Goal: Task Accomplishment & Management: Manage account settings

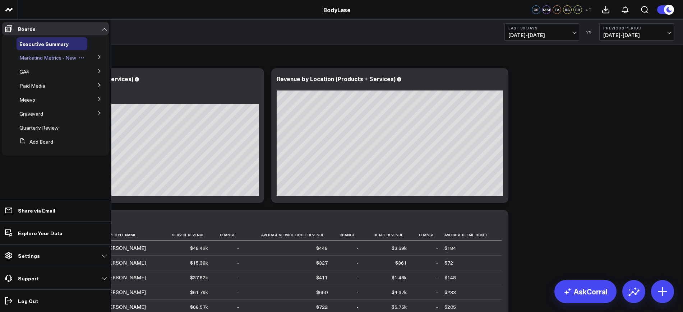
click at [51, 58] on span "Marketing Metrics - New" at bounding box center [47, 57] width 57 height 7
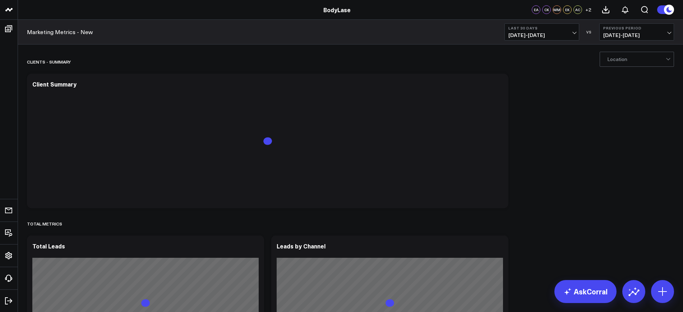
click at [538, 32] on span "[DATE] - [DATE]" at bounding box center [542, 35] width 67 height 6
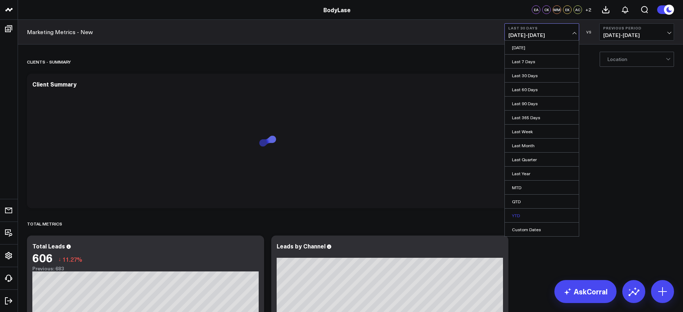
click at [529, 220] on link "YTD" at bounding box center [542, 216] width 74 height 14
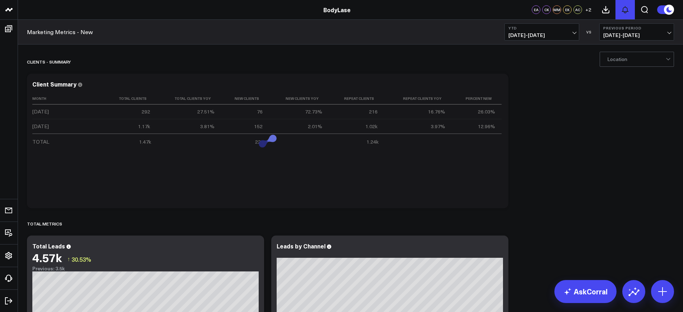
click at [631, 16] on button at bounding box center [625, 9] width 19 height 19
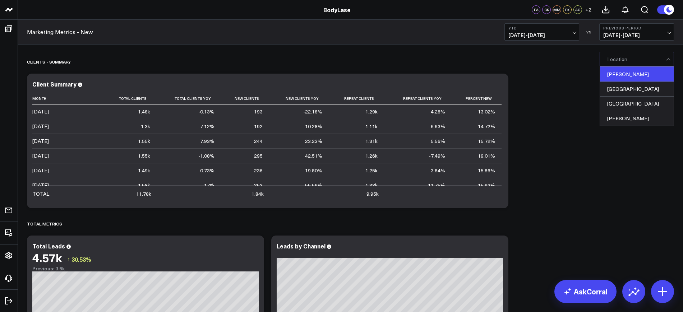
click at [616, 75] on div "[PERSON_NAME]" at bounding box center [637, 74] width 74 height 15
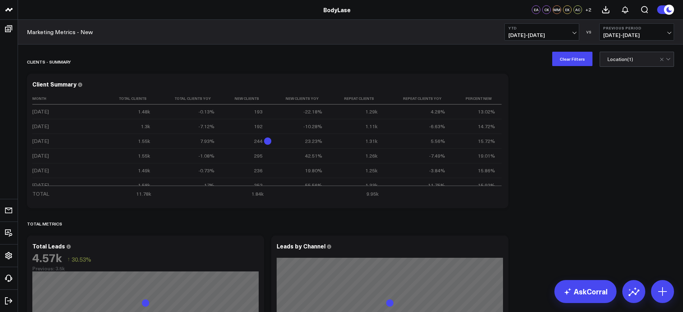
drag, startPoint x: 538, startPoint y: 79, endPoint x: 543, endPoint y: 81, distance: 4.9
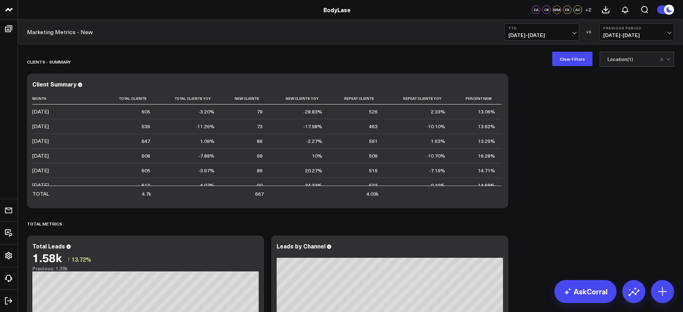
click at [630, 21] on div "Marketing Metrics - New YTD [DATE] - [DATE] VS Previous Period [DATE] - [DATE]" at bounding box center [350, 32] width 665 height 25
click at [629, 29] on b "Previous Period" at bounding box center [636, 28] width 67 height 4
click at [611, 72] on link "YoY" at bounding box center [637, 76] width 74 height 14
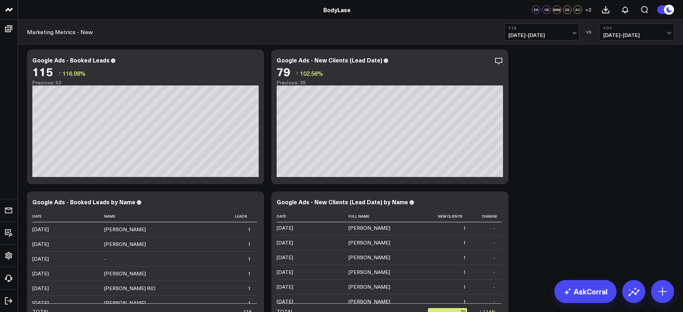
scroll to position [1033, 0]
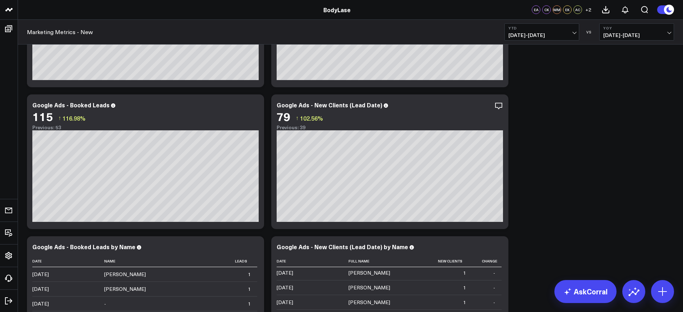
click at [565, 161] on div "Clients - Summary Modify via AI Copy link to widget Ask support Remove Create l…" at bounding box center [350, 132] width 654 height 2230
click at [557, 31] on button "YTD [DATE] - [DATE]" at bounding box center [542, 31] width 75 height 17
click at [543, 104] on link "Last 90 Days" at bounding box center [542, 104] width 74 height 14
click at [499, 107] on icon at bounding box center [498, 106] width 9 height 9
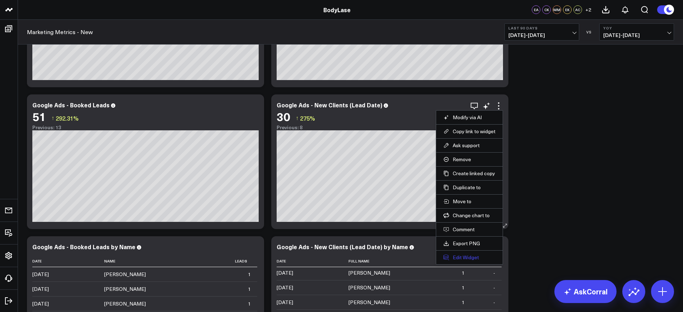
click at [467, 256] on button "Edit Widget" at bounding box center [469, 257] width 52 height 6
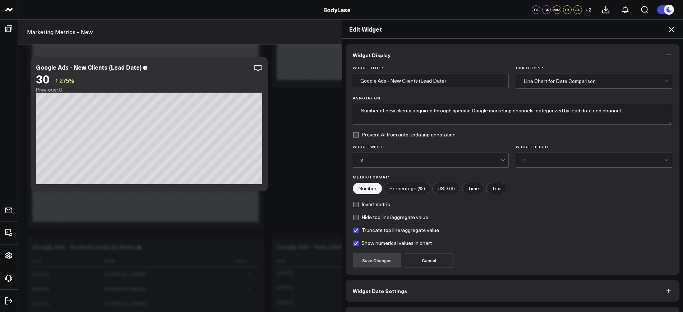
scroll to position [22, 0]
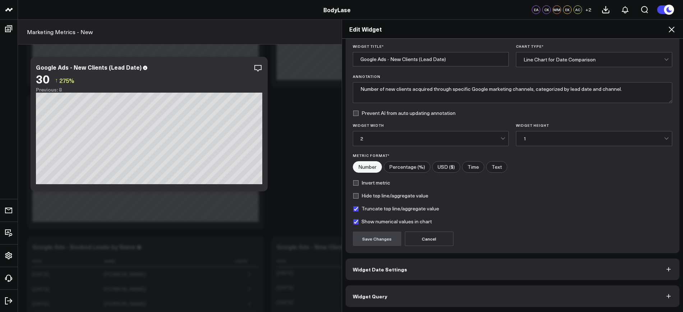
click at [409, 264] on button "Widget Date Settings" at bounding box center [513, 270] width 334 height 22
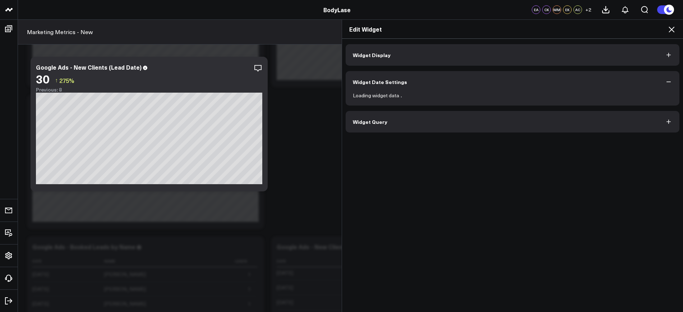
scroll to position [0, 0]
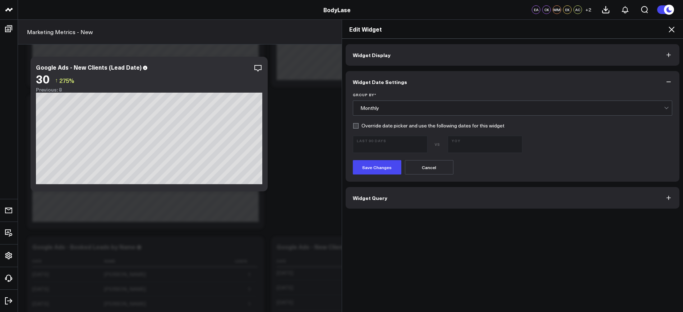
click at [373, 107] on div "Monthly" at bounding box center [512, 108] width 304 height 6
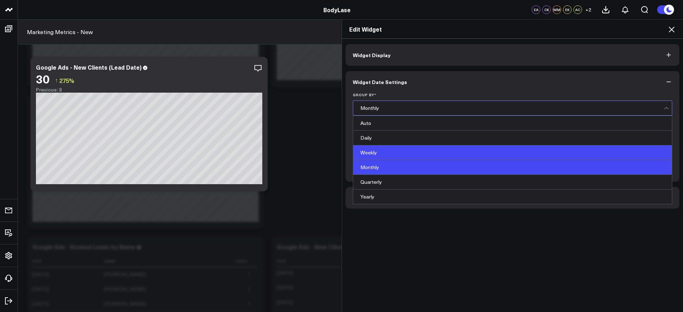
drag, startPoint x: 372, startPoint y: 123, endPoint x: 380, endPoint y: 148, distance: 26.7
click at [380, 148] on div "Auto Daily Weekly Monthly Quarterly Yearly" at bounding box center [512, 160] width 319 height 88
click at [380, 148] on div "Weekly" at bounding box center [512, 153] width 319 height 15
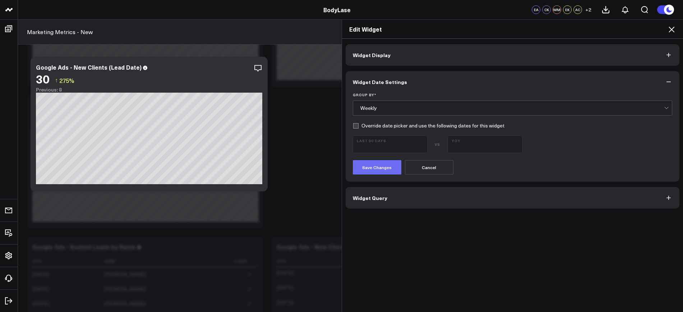
click at [374, 169] on button "Save Changes" at bounding box center [377, 167] width 49 height 14
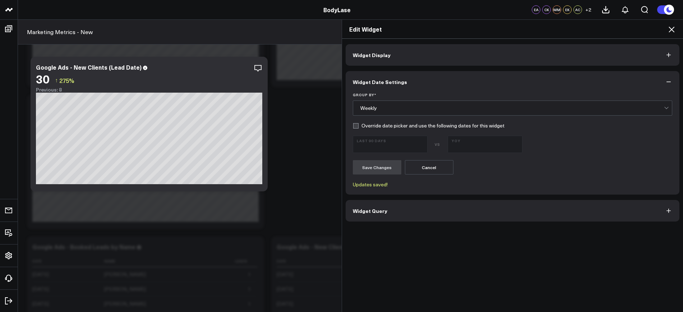
click at [396, 112] on div "Weekly" at bounding box center [512, 108] width 304 height 14
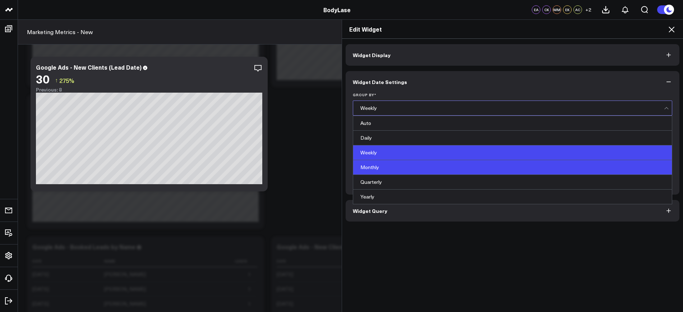
click at [384, 166] on div "Monthly" at bounding box center [512, 167] width 319 height 15
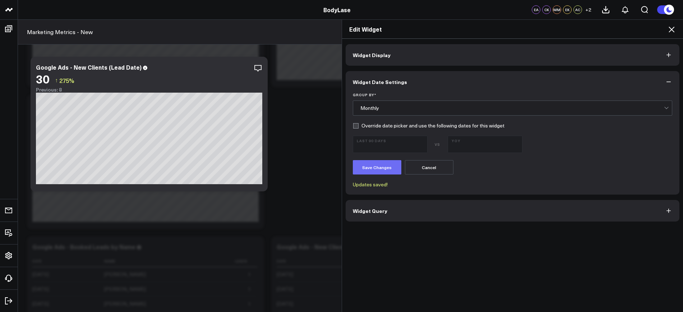
click at [380, 169] on button "Save Changes" at bounding box center [377, 167] width 49 height 14
click at [673, 27] on icon at bounding box center [672, 30] width 6 height 6
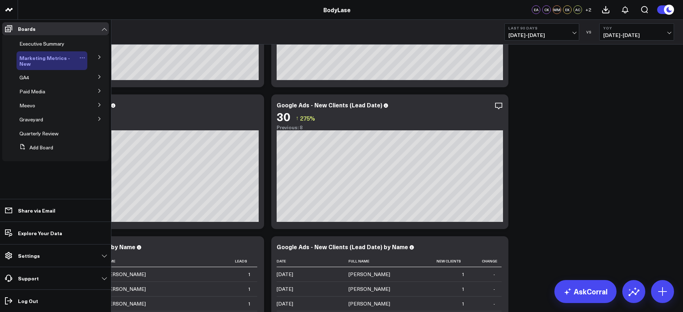
click at [82, 56] on icon at bounding box center [82, 58] width 6 height 6
click at [81, 56] on icon at bounding box center [82, 58] width 6 height 6
click at [110, 96] on button "Duplicate Board" at bounding box center [115, 95] width 58 height 14
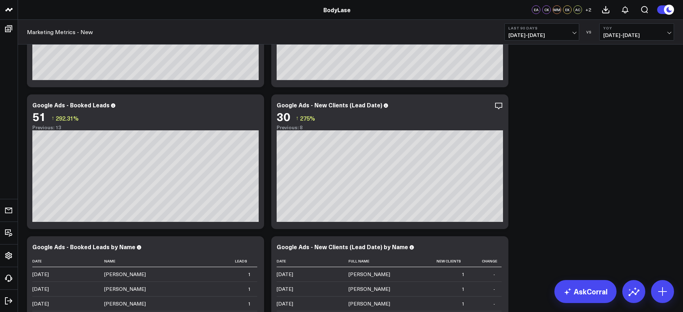
click at [537, 147] on div "Clients - Summary Modify via AI Copy link to widget Ask support Remove Create l…" at bounding box center [350, 132] width 654 height 2230
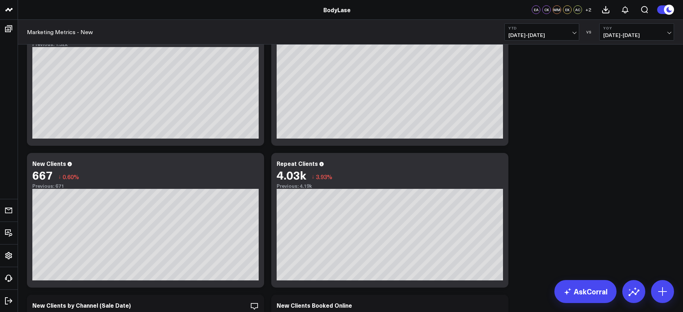
scroll to position [449, 0]
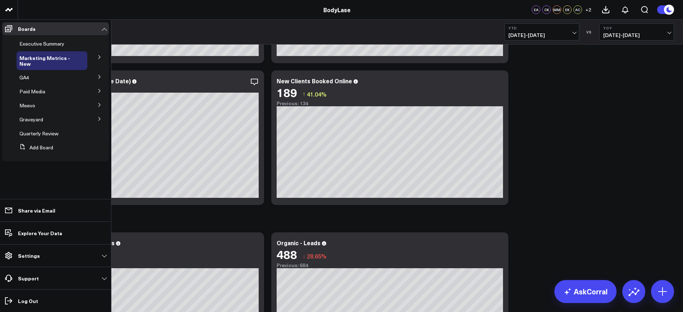
click at [99, 89] on icon at bounding box center [99, 91] width 4 height 4
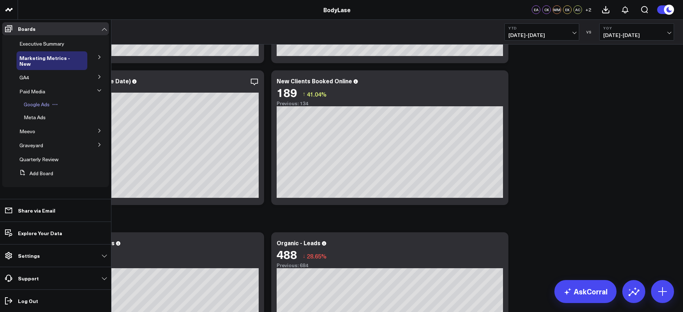
click at [40, 102] on span "Google Ads" at bounding box center [37, 104] width 26 height 7
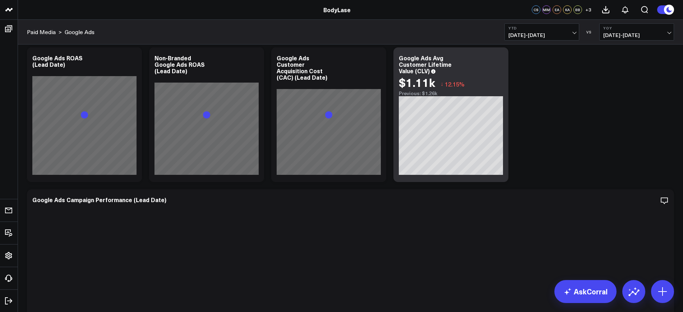
scroll to position [45, 0]
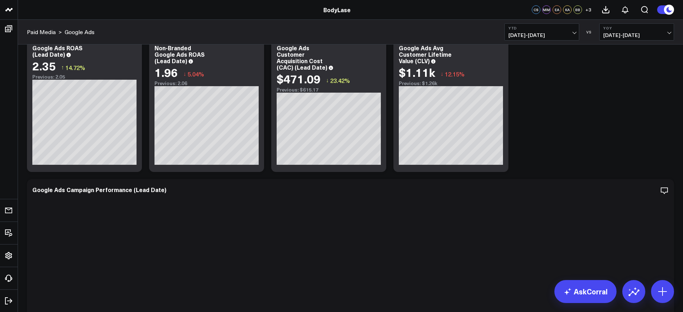
click at [551, 35] on span "01/01/25 - 08/25/25" at bounding box center [542, 35] width 67 height 6
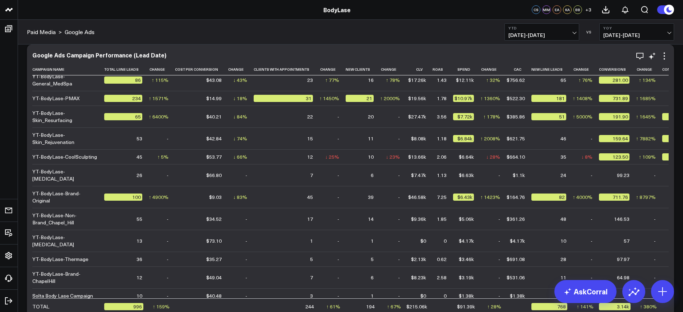
scroll to position [59, 0]
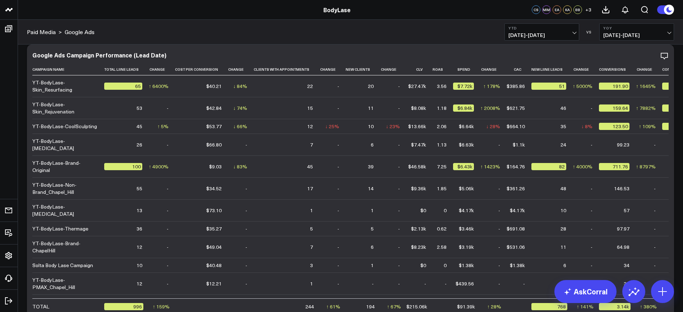
click at [548, 34] on span "01/01/25 - 08/25/25" at bounding box center [542, 35] width 67 height 6
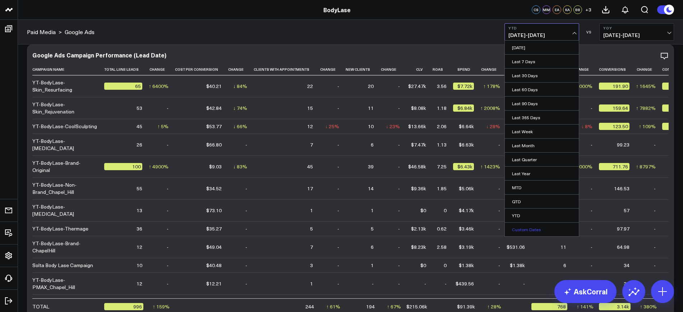
click at [522, 228] on link "Custom Dates" at bounding box center [542, 230] width 74 height 14
select select "7"
select select "2025"
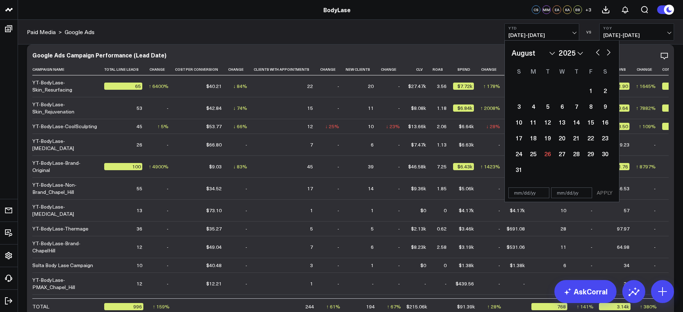
click at [521, 198] on input "text" at bounding box center [529, 193] width 41 height 11
select select "7"
select select "2025"
type input "[DATE]"
select select "2025"
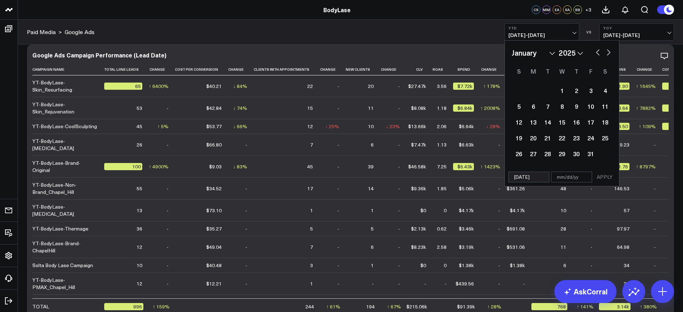
type input "[DATE]"
type input "0"
select select "2025"
type input "01"
select select "2025"
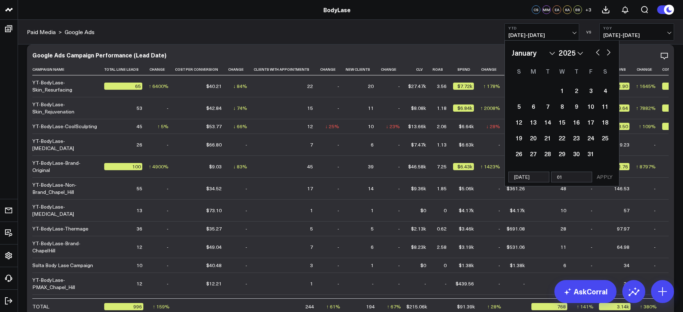
type input "01/"
select select "2025"
type input "01/31"
select select "2025"
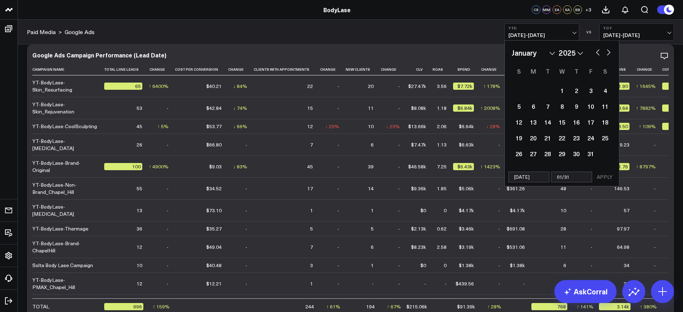
type input "01/31/"
select select "2025"
type input "01/31/2"
select select "2025"
type input "01/31/25"
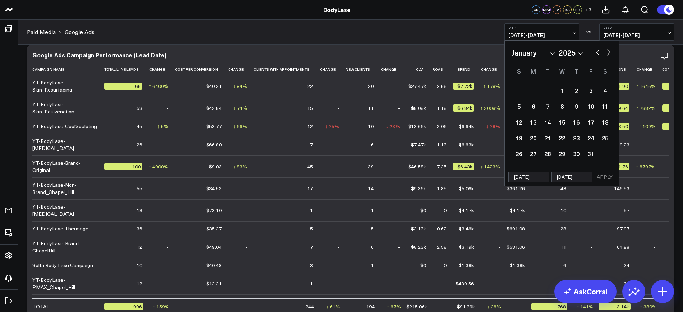
select select "2025"
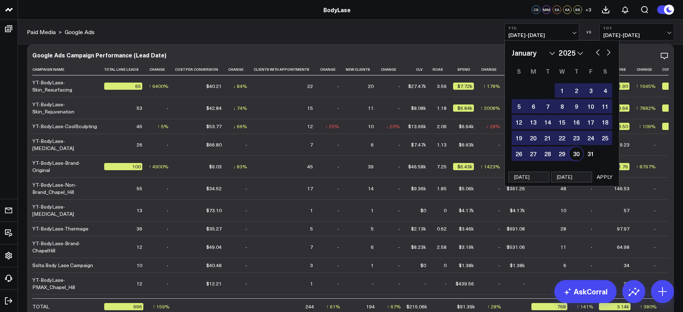
type input "01/31/25"
click at [603, 178] on button "APPLY" at bounding box center [605, 177] width 22 height 11
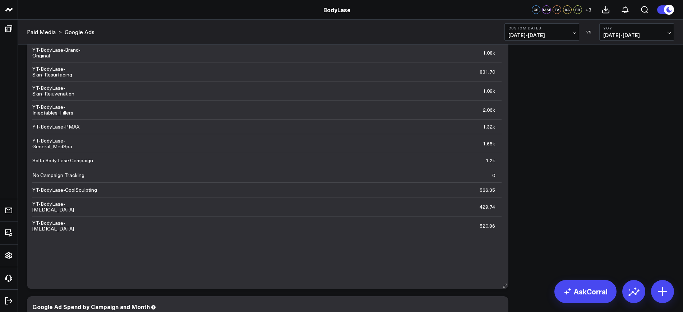
scroll to position [854, 0]
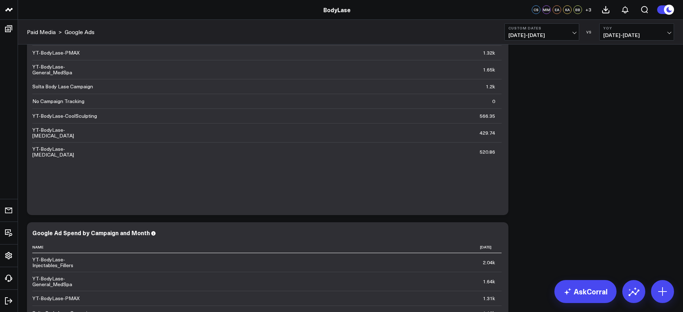
click at [545, 22] on div "Paid Media > Google Ads Custom Dates 01/01/25 - 01/31/25 VS YoY 01/01/24 - 01/3…" at bounding box center [350, 32] width 665 height 25
click at [544, 30] on b "Custom Dates" at bounding box center [542, 28] width 67 height 4
click at [531, 217] on link "YTD" at bounding box center [542, 216] width 74 height 14
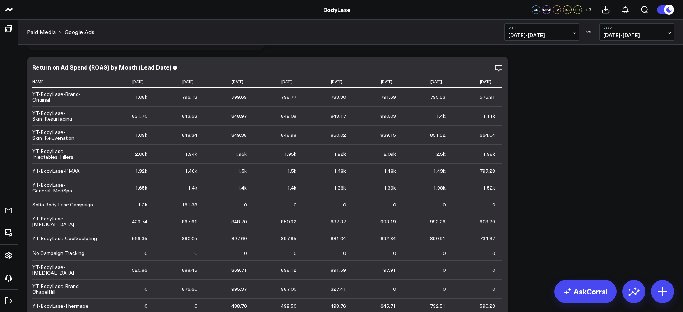
scroll to position [719, 0]
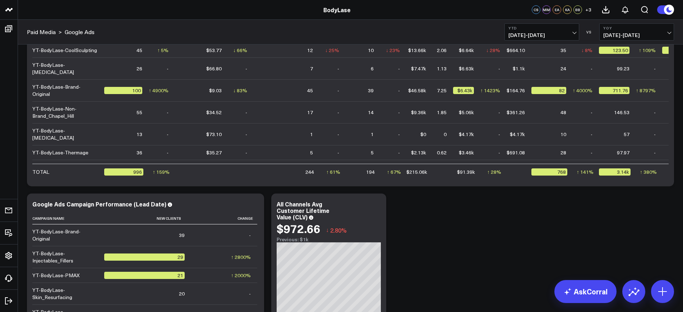
scroll to position [270, 0]
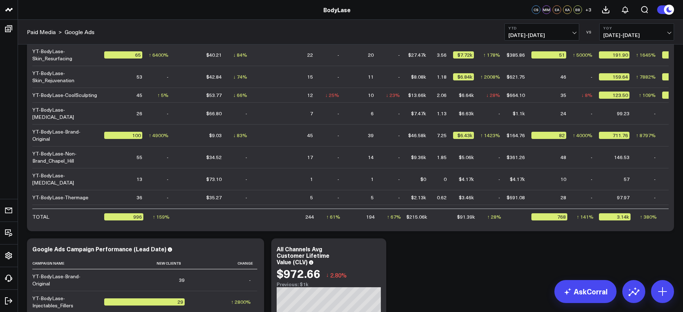
drag, startPoint x: 453, startPoint y: 271, endPoint x: 448, endPoint y: 271, distance: 5.0
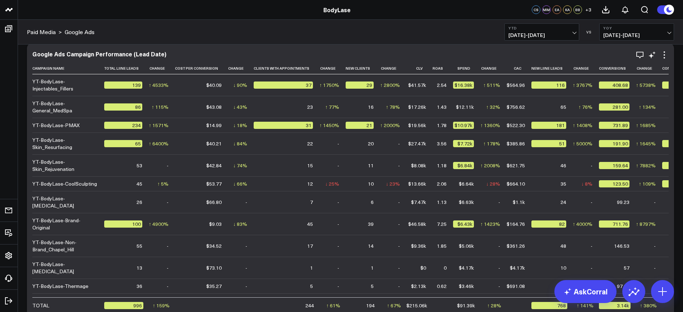
scroll to position [180, 0]
